Goal: Task Accomplishment & Management: Use online tool/utility

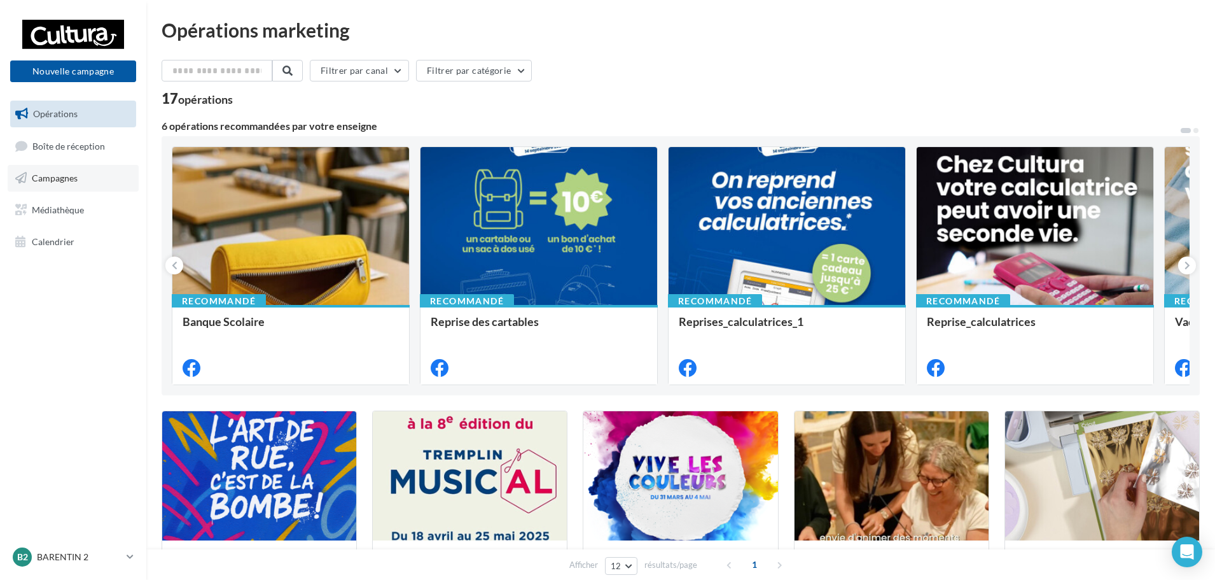
click at [54, 180] on span "Campagnes" at bounding box center [55, 177] width 46 height 11
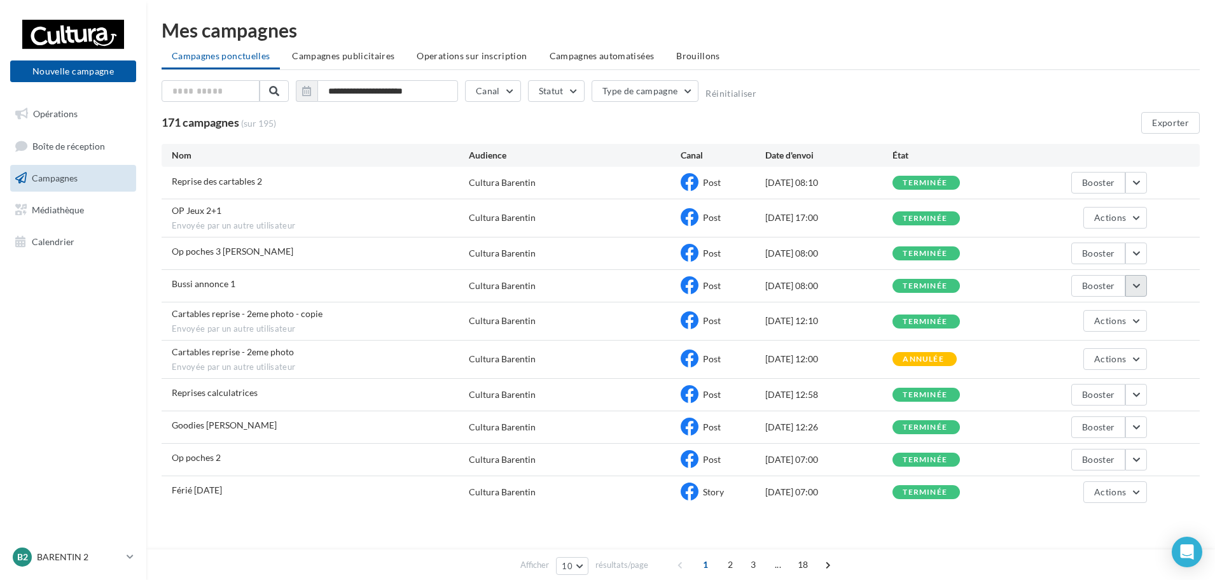
click at [1141, 289] on button "button" at bounding box center [1136, 286] width 22 height 22
click at [1085, 349] on button "Booster" at bounding box center [1083, 348] width 127 height 33
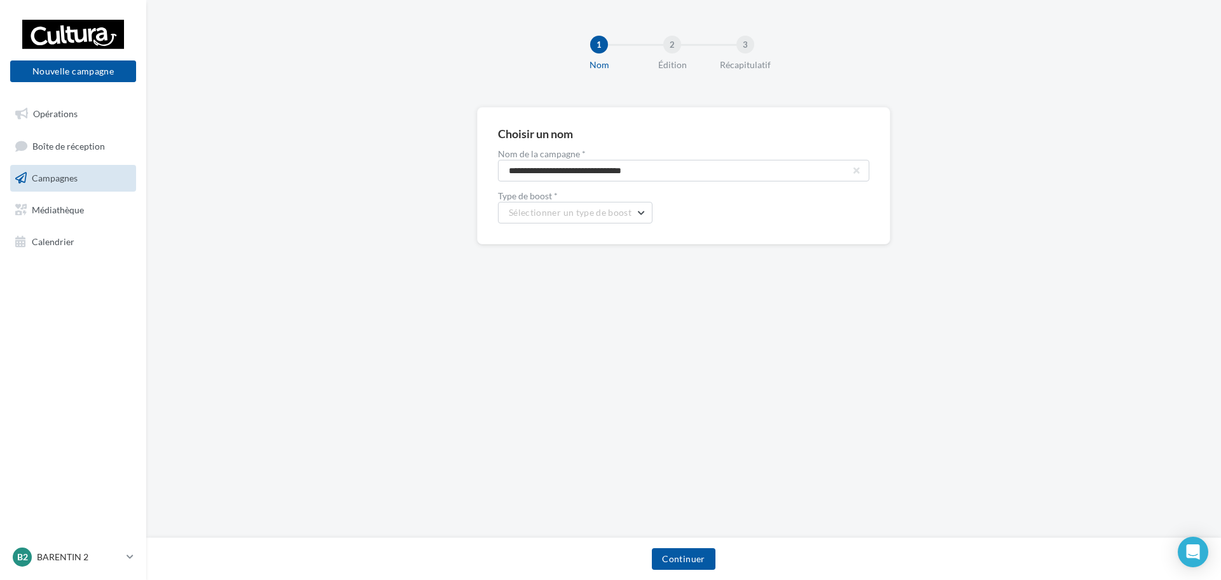
click at [75, 182] on span "Campagnes" at bounding box center [55, 177] width 46 height 11
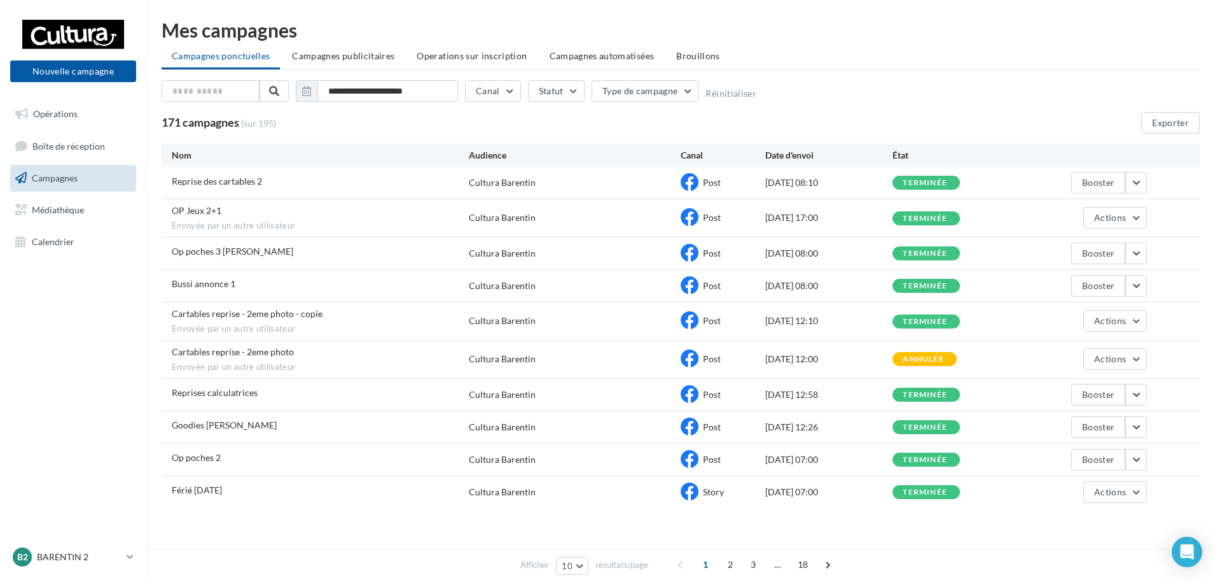
click at [306, 532] on div "Afficher 10 10 25 50 100 résultats/page 1 2 3 ... 18" at bounding box center [681, 528] width 1038 height 31
